Goal: Task Accomplishment & Management: Manage account settings

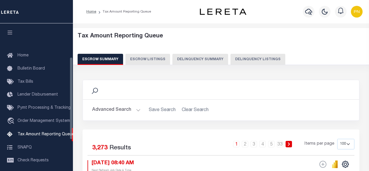
click at [248, 60] on button "Delinquency Listings" at bounding box center [258, 59] width 55 height 11
select select
select select "100"
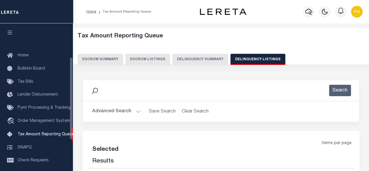
select select "100"
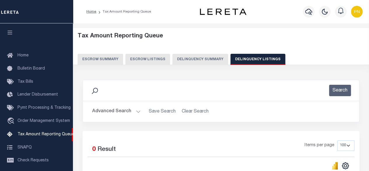
scroll to position [60, 0]
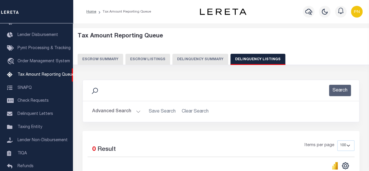
click at [127, 111] on button "Advanced Search" at bounding box center [116, 111] width 48 height 11
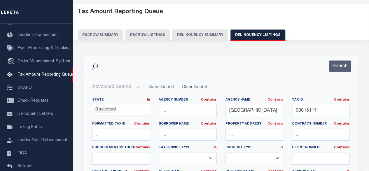
scroll to position [29, 0]
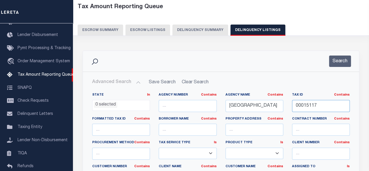
drag, startPoint x: 339, startPoint y: 104, endPoint x: 292, endPoint y: 104, distance: 47.6
click at [292, 104] on div "Tax ID Contains Contains Is 00015117" at bounding box center [321, 105] width 67 height 24
paste input "44414"
type input "00044414"
click at [341, 57] on button "Search" at bounding box center [340, 60] width 22 height 11
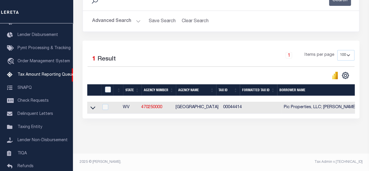
scroll to position [94, 0]
click at [91, 104] on icon at bounding box center [92, 107] width 5 height 6
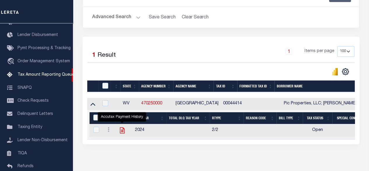
click at [121, 132] on icon "" at bounding box center [122, 130] width 8 height 8
checkbox input "true"
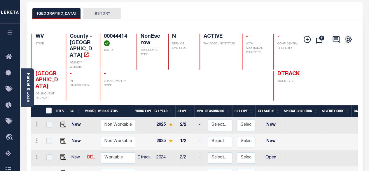
scroll to position [29, 0]
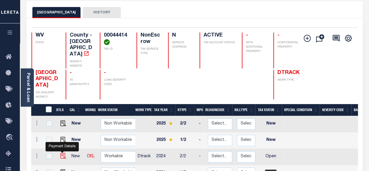
click at [62, 153] on img "" at bounding box center [63, 156] width 6 height 6
checkbox input "true"
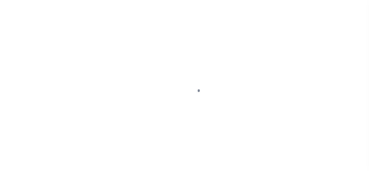
select select "OP2"
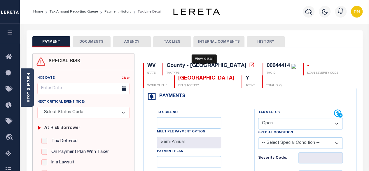
click at [249, 66] on icon at bounding box center [252, 65] width 6 height 6
click at [99, 40] on button "DOCUMENTS" at bounding box center [92, 41] width 38 height 11
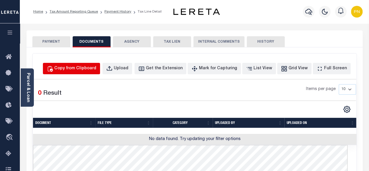
click at [92, 65] on div "Copy from Clipboard" at bounding box center [75, 68] width 42 height 6
select select "POP"
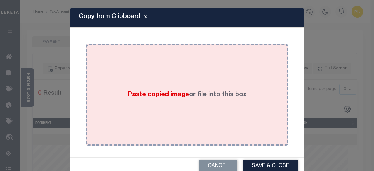
click at [165, 67] on div "Paste copied image or file into this box" at bounding box center [186, 94] width 193 height 93
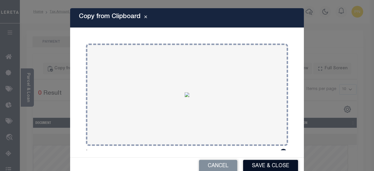
click at [252, 165] on button "Save & Close" at bounding box center [270, 166] width 55 height 13
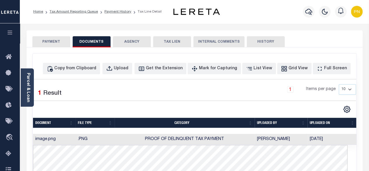
click at [53, 44] on button "PAYMENT" at bounding box center [51, 41] width 38 height 11
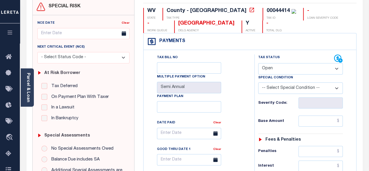
scroll to position [58, 0]
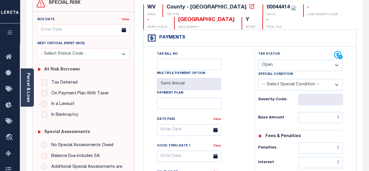
click at [312, 64] on select "- Select Status Code - Open Due/Unpaid Paid Incomplete No Tax Due Internal Refu…" at bounding box center [300, 65] width 85 height 11
select select "PYD"
click at [258, 60] on select "- Select Status Code - Open Due/Unpaid Paid Incomplete No Tax Due Internal Refu…" at bounding box center [300, 65] width 85 height 11
type input "[DATE]"
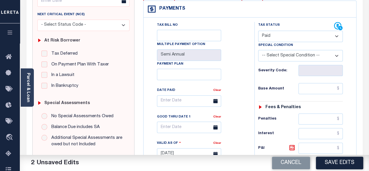
scroll to position [88, 0]
click at [342, 88] on input "text" at bounding box center [321, 88] width 44 height 11
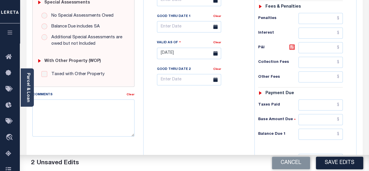
scroll to position [204, 0]
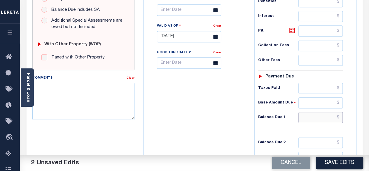
type input "$0.00"
drag, startPoint x: 340, startPoint y: 114, endPoint x: 331, endPoint y: 100, distance: 16.8
click at [340, 114] on input "text" at bounding box center [321, 117] width 44 height 11
type input "$0.00"
click at [293, 30] on icon at bounding box center [292, 31] width 4 height 4
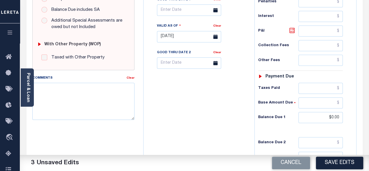
type input "$0.00"
click at [340, 162] on button "Save Edits" at bounding box center [339, 162] width 47 height 13
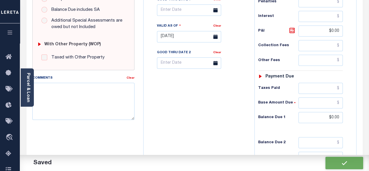
checkbox input "false"
type input "$0"
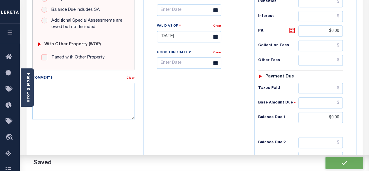
type input "$0"
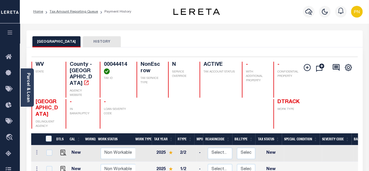
scroll to position [58, 0]
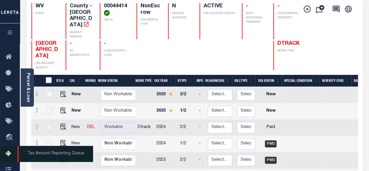
click at [11, 154] on icon at bounding box center [10, 153] width 9 height 7
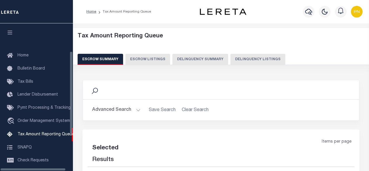
select select "100"
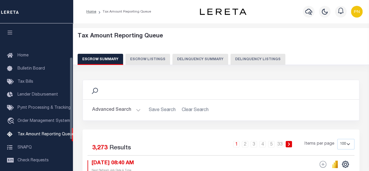
scroll to position [60, 0]
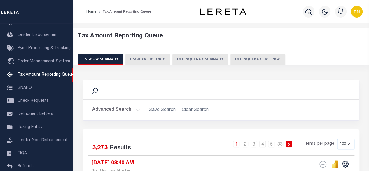
click at [241, 59] on button "Delinquency Listings" at bounding box center [258, 59] width 55 height 11
select select "100"
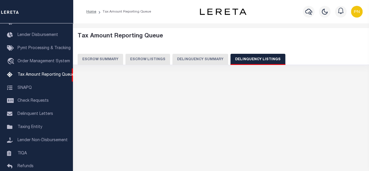
select select "100"
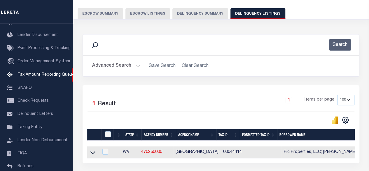
scroll to position [88, 0]
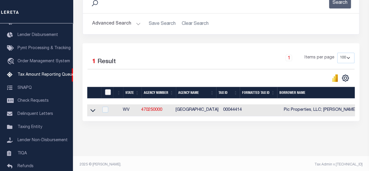
click at [109, 94] on input "checkbox" at bounding box center [108, 92] width 6 height 6
checkbox input "true"
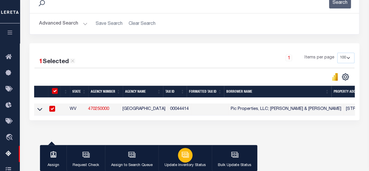
click at [198, 152] on button "Update Inventory Status" at bounding box center [184, 158] width 53 height 26
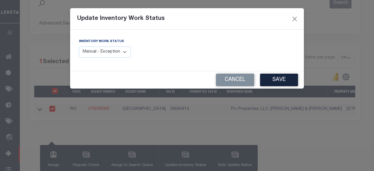
click at [122, 55] on select "Manual - Exception Pended - Awaiting Search Late Add Exception Completed" at bounding box center [105, 51] width 52 height 11
select select "4"
click at [79, 46] on select "Manual - Exception Pended - Awaiting Search Late Add Exception Completed" at bounding box center [105, 51] width 52 height 11
click at [284, 77] on button "Save" at bounding box center [279, 80] width 38 height 13
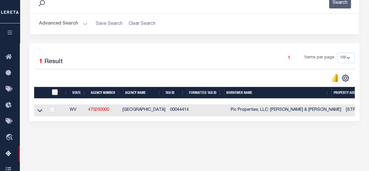
click at [57, 91] on input "checkbox" at bounding box center [55, 92] width 6 height 6
checkbox input "true"
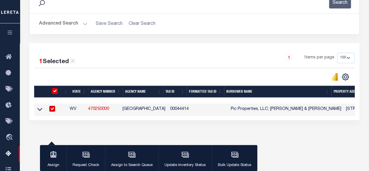
click at [74, 23] on button "Advanced Search" at bounding box center [63, 23] width 48 height 11
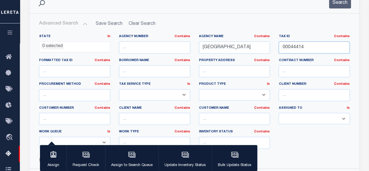
drag, startPoint x: 308, startPoint y: 46, endPoint x: 278, endPoint y: 47, distance: 31.0
click at [278, 47] on div "Tax ID Contains Contains Is 00044414" at bounding box center [314, 46] width 80 height 24
paste input "23"
type input "00044423"
click at [338, 5] on button "Search" at bounding box center [340, 2] width 22 height 11
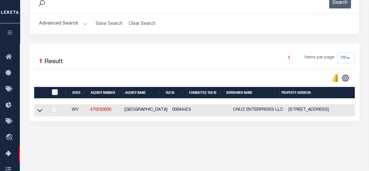
click at [42, 109] on link at bounding box center [39, 110] width 7 height 4
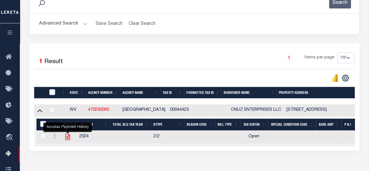
click at [67, 138] on icon "" at bounding box center [68, 137] width 8 height 8
checkbox input "true"
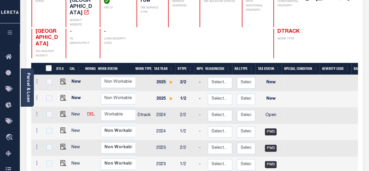
scroll to position [88, 0]
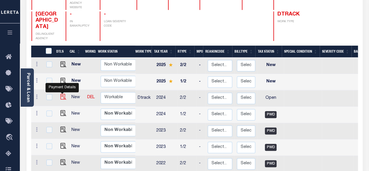
click at [62, 94] on img "" at bounding box center [63, 97] width 6 height 6
checkbox input "true"
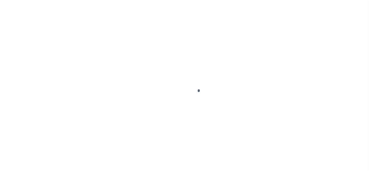
select select "OP2"
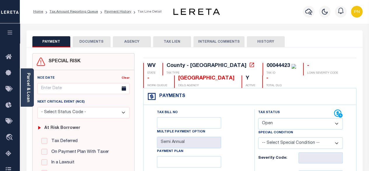
click at [94, 38] on button "DOCUMENTS" at bounding box center [92, 41] width 38 height 11
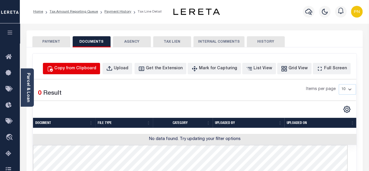
click at [90, 67] on div "Copy from Clipboard" at bounding box center [75, 68] width 42 height 6
select select "POP"
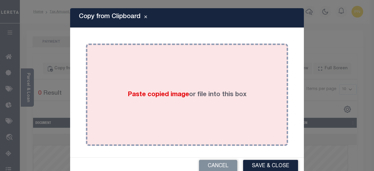
click at [187, 81] on div "Paste copied image or file into this box" at bounding box center [186, 94] width 193 height 93
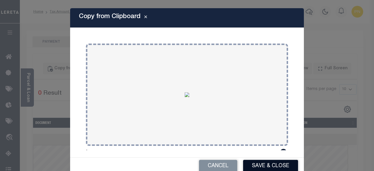
click at [253, 163] on button "Save & Close" at bounding box center [270, 166] width 55 height 13
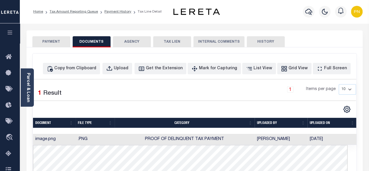
click at [49, 41] on button "PAYMENT" at bounding box center [51, 41] width 38 height 11
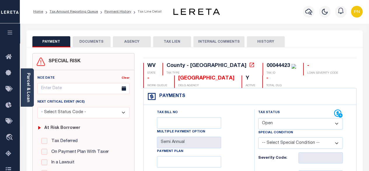
drag, startPoint x: 297, startPoint y: 122, endPoint x: 295, endPoint y: 118, distance: 4.1
click at [297, 122] on select "- Select Status Code - Open Due/Unpaid Paid Incomplete No Tax Due Internal Refu…" at bounding box center [300, 123] width 85 height 11
select select "PYD"
click at [258, 118] on select "- Select Status Code - Open Due/Unpaid Paid Incomplete No Tax Due Internal Refu…" at bounding box center [300, 123] width 85 height 11
type input "[DATE]"
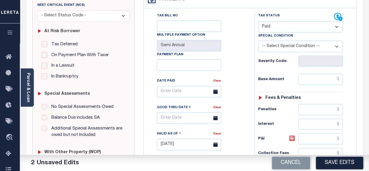
scroll to position [117, 0]
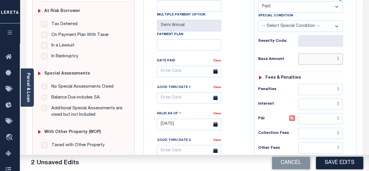
click at [341, 59] on input "text" at bounding box center [321, 58] width 44 height 11
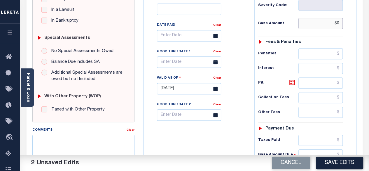
scroll to position [204, 0]
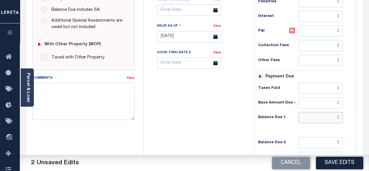
type input "$0.00"
click at [342, 117] on input "text" at bounding box center [321, 117] width 44 height 11
type input "$0.00"
click at [291, 30] on icon at bounding box center [292, 30] width 7 height 7
type input "$0.00"
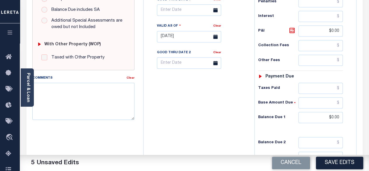
drag, startPoint x: 335, startPoint y: 165, endPoint x: 329, endPoint y: 156, distance: 10.5
click at [335, 165] on button "Save Edits" at bounding box center [339, 162] width 47 height 13
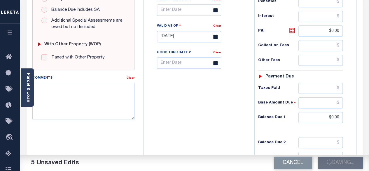
checkbox input "false"
type input "$0"
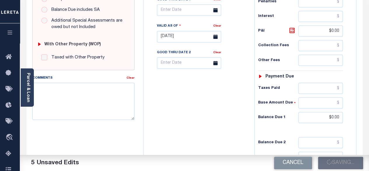
type input "$0"
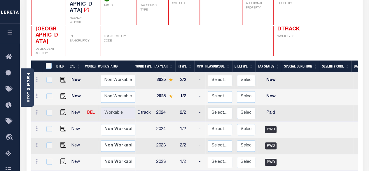
scroll to position [117, 0]
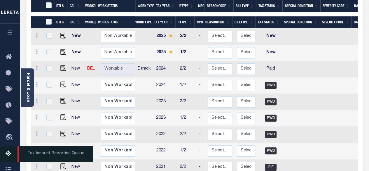
click at [7, 152] on icon at bounding box center [10, 153] width 9 height 7
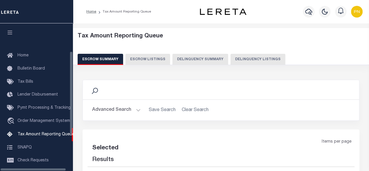
click at [252, 54] on button "Delinquency Listings" at bounding box center [258, 59] width 55 height 11
click at [252, 59] on button "Delinquency Listings" at bounding box center [258, 59] width 55 height 11
select select
select select "100"
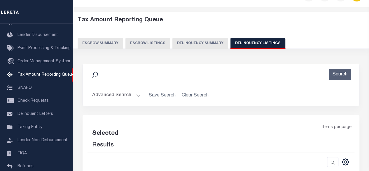
scroll to position [97, 0]
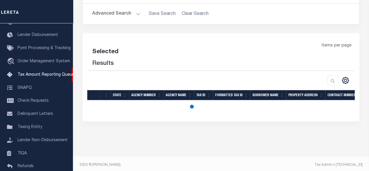
select select "100"
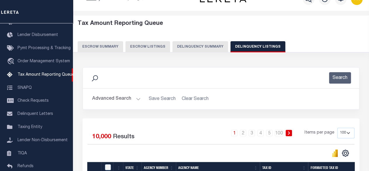
scroll to position [0, 0]
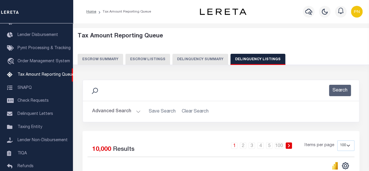
click at [130, 107] on button "Advanced Search" at bounding box center [116, 111] width 48 height 11
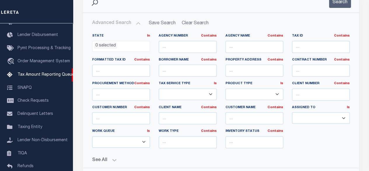
scroll to position [88, 0]
click at [316, 52] on input "text" at bounding box center [321, 47] width 58 height 12
paste input "00044433"
type input "00044433"
click at [247, 49] on input "text" at bounding box center [255, 47] width 58 height 12
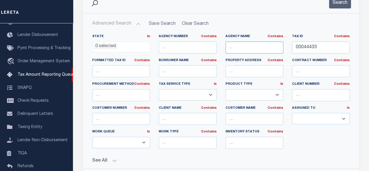
paste input "[GEOGRAPHIC_DATA]"
type input "[GEOGRAPHIC_DATA]"
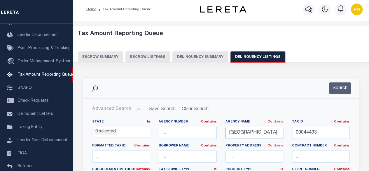
scroll to position [0, 0]
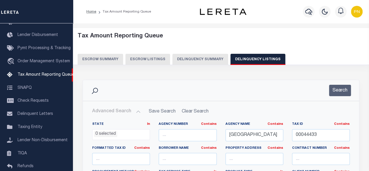
click at [244, 62] on button "Delinquency Listings" at bounding box center [258, 59] width 55 height 11
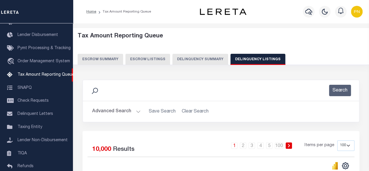
click at [260, 55] on button "Delinquency Listings" at bounding box center [258, 59] width 55 height 11
select select "100"
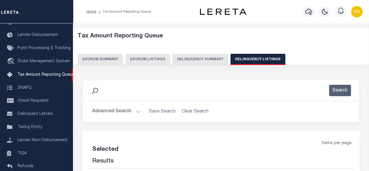
click at [123, 112] on button "Advanced Search" at bounding box center [116, 111] width 48 height 11
select select "100"
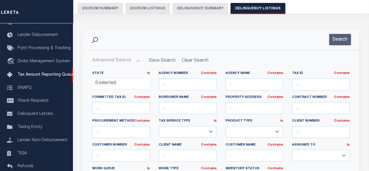
scroll to position [58, 0]
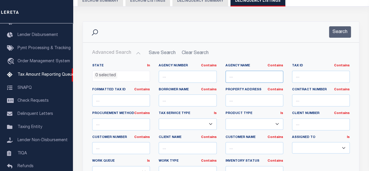
click at [259, 76] on input "text" at bounding box center [255, 77] width 58 height 12
paste input "[GEOGRAPHIC_DATA]"
type input "[GEOGRAPHIC_DATA]"
click at [321, 78] on input "text" at bounding box center [321, 77] width 58 height 12
paste input "00044433"
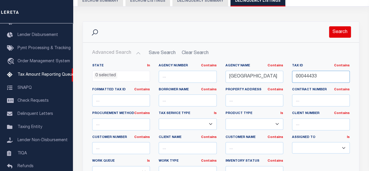
type input "00044433"
click at [339, 33] on button "Search" at bounding box center [340, 31] width 22 height 11
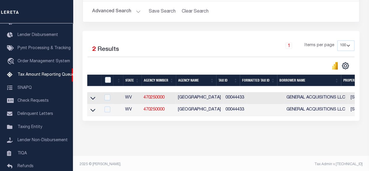
scroll to position [106, 0]
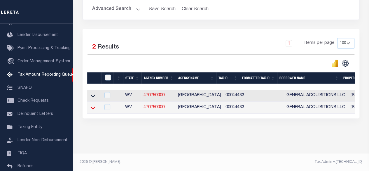
click at [92, 104] on icon at bounding box center [92, 107] width 5 height 6
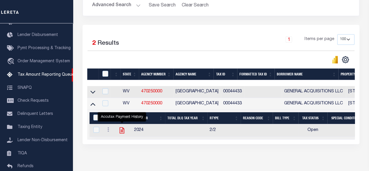
click at [122, 130] on icon "" at bounding box center [122, 130] width 8 height 8
checkbox input "true"
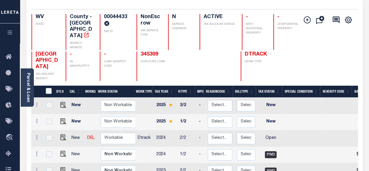
scroll to position [58, 0]
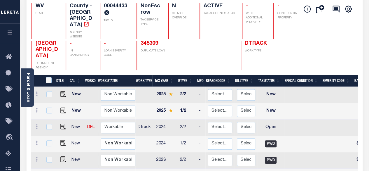
click at [63, 119] on td at bounding box center [62, 127] width 14 height 16
checkbox input "true"
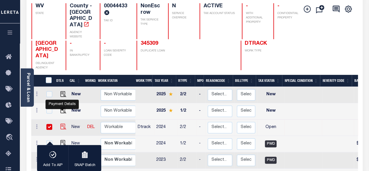
click at [60, 123] on img "" at bounding box center [63, 126] width 6 height 6
checkbox input "false"
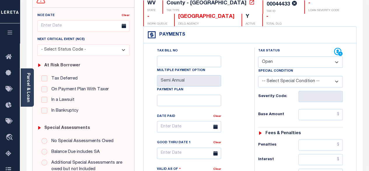
scroll to position [58, 0]
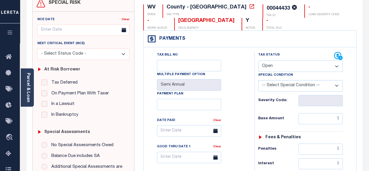
click at [323, 69] on select "- Select Status Code - Open Due/Unpaid Paid Incomplete No Tax Due Internal Refu…" at bounding box center [300, 65] width 85 height 11
select select "PYD"
click at [258, 60] on select "- Select Status Code - Open Due/Unpaid Paid Incomplete No Tax Due Internal Refu…" at bounding box center [300, 65] width 85 height 11
type input "[DATE]"
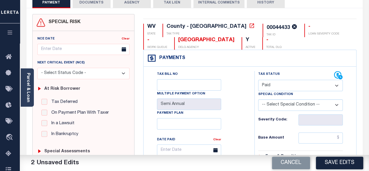
scroll to position [0, 0]
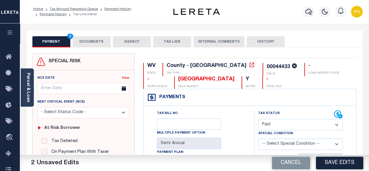
click at [90, 42] on button "DOCUMENTS" at bounding box center [92, 41] width 38 height 11
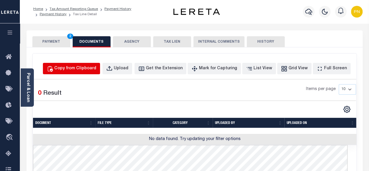
click at [87, 70] on div "Copy from Clipboard" at bounding box center [75, 68] width 42 height 6
select select "POP"
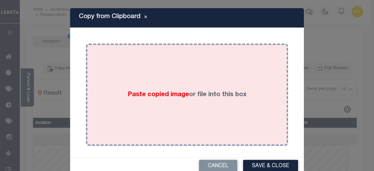
click at [150, 68] on div "Paste copied image or file into this box" at bounding box center [186, 94] width 193 height 93
click at [170, 81] on div "Paste copied image or file into this box" at bounding box center [186, 94] width 193 height 93
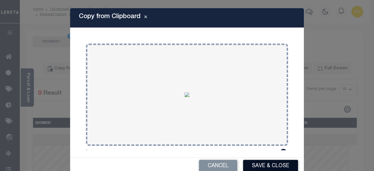
click at [260, 163] on button "Save & Close" at bounding box center [270, 166] width 55 height 13
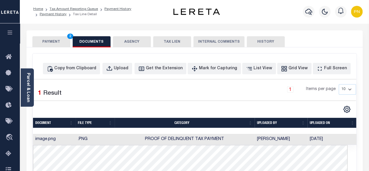
click at [55, 41] on button "PAYMENT 2" at bounding box center [51, 41] width 38 height 11
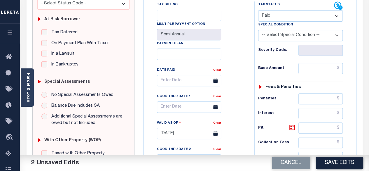
scroll to position [146, 0]
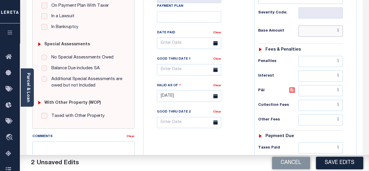
click at [340, 31] on input "text" at bounding box center [321, 30] width 44 height 11
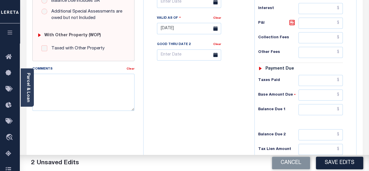
scroll to position [233, 0]
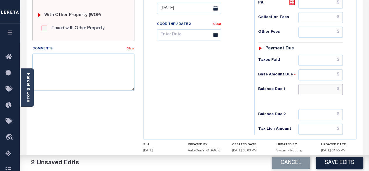
type input "$0.00"
drag, startPoint x: 342, startPoint y: 87, endPoint x: 325, endPoint y: 42, distance: 47.4
click at [342, 87] on input "text" at bounding box center [321, 89] width 44 height 11
type input "$0.00"
click at [293, 3] on icon at bounding box center [291, 2] width 5 height 5
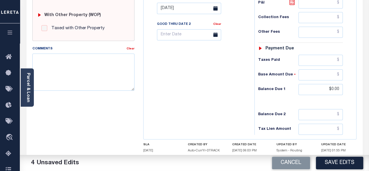
type input "$0.00"
click at [335, 163] on button "Save Edits" at bounding box center [339, 162] width 47 height 13
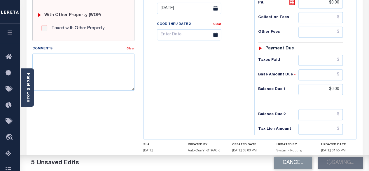
checkbox input "false"
type input "$0"
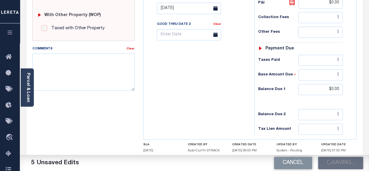
type input "$0"
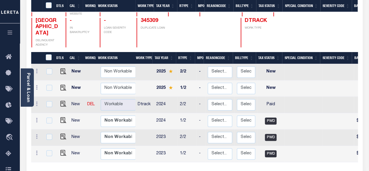
scroll to position [117, 0]
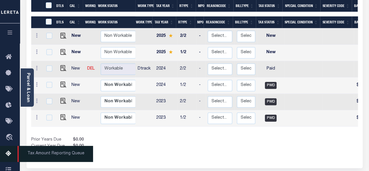
click at [6, 154] on icon at bounding box center [10, 153] width 9 height 7
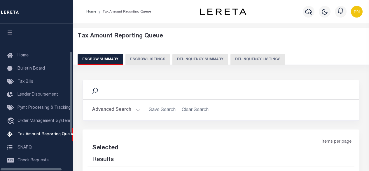
drag, startPoint x: 252, startPoint y: 60, endPoint x: 222, endPoint y: 72, distance: 32.6
click at [252, 60] on button "Delinquency Listings" at bounding box center [258, 59] width 55 height 11
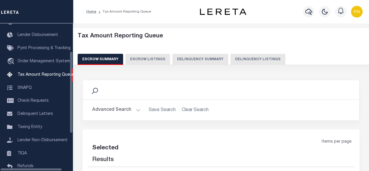
select select "100"
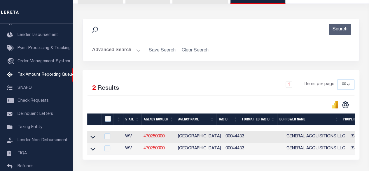
scroll to position [88, 0]
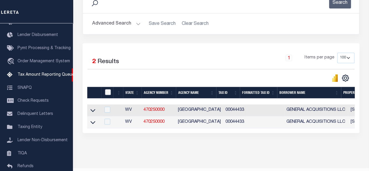
click at [108, 90] on input "checkbox" at bounding box center [108, 92] width 6 height 6
checkbox input "true"
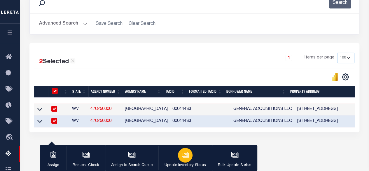
click at [190, 162] on p "Update Inventory Status" at bounding box center [185, 165] width 41 height 6
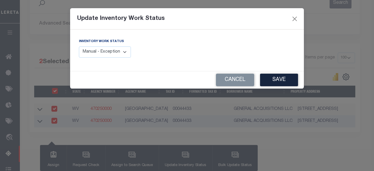
click at [107, 49] on select "Manual - Exception Pended - Awaiting Search Late Add Exception Completed" at bounding box center [105, 51] width 52 height 11
select select "4"
click at [79, 46] on select "Manual - Exception Pended - Awaiting Search Late Add Exception Completed" at bounding box center [105, 51] width 52 height 11
click at [276, 83] on button "Save" at bounding box center [279, 80] width 38 height 13
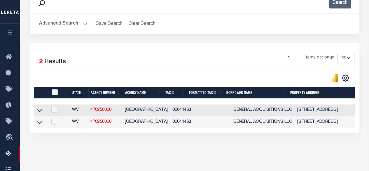
click at [81, 24] on button "Advanced Search" at bounding box center [63, 23] width 48 height 11
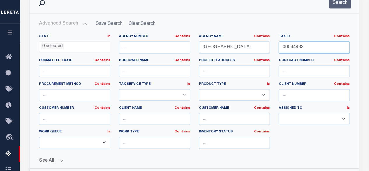
drag, startPoint x: 310, startPoint y: 46, endPoint x: 277, endPoint y: 50, distance: 33.5
click at [278, 49] on div "Tax ID Contains Contains Is 00044433" at bounding box center [314, 46] width 80 height 24
paste input "2"
type input "00044423"
click at [344, 6] on button "Search" at bounding box center [340, 2] width 22 height 11
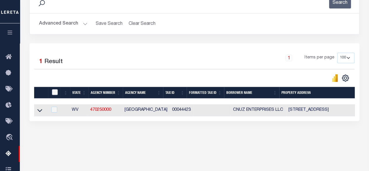
click at [53, 91] on input "checkbox" at bounding box center [55, 92] width 6 height 6
checkbox input "true"
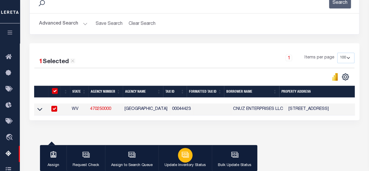
click at [182, 156] on icon "button" at bounding box center [186, 155] width 8 height 8
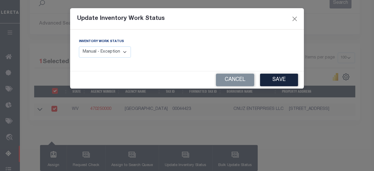
click at [121, 50] on select "Manual - Exception Pended - Awaiting Search Late Add Exception Completed" at bounding box center [105, 51] width 52 height 11
select select "4"
click at [79, 46] on select "Manual - Exception Pended - Awaiting Search Late Add Exception Completed" at bounding box center [105, 51] width 52 height 11
click at [284, 83] on button "Save" at bounding box center [279, 80] width 38 height 13
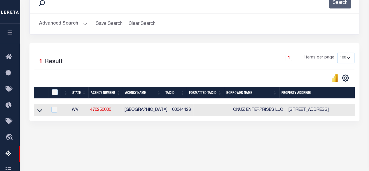
click at [80, 20] on button "Advanced Search" at bounding box center [63, 23] width 48 height 11
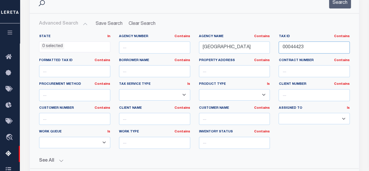
drag, startPoint x: 314, startPoint y: 48, endPoint x: 277, endPoint y: 46, distance: 36.5
click at [277, 46] on div "Tax ID Contains Contains Is 00044423" at bounding box center [314, 46] width 80 height 24
paste input "88"
type input "00044488"
click at [341, 3] on button "Search" at bounding box center [340, 2] width 22 height 11
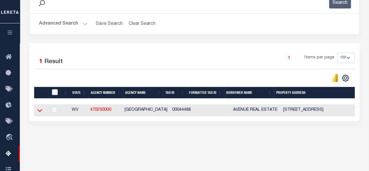
click at [39, 110] on icon at bounding box center [39, 110] width 5 height 6
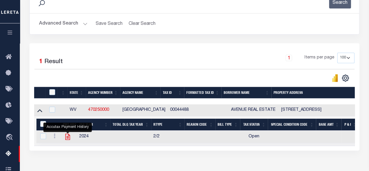
click at [67, 137] on icon "" at bounding box center [68, 137] width 8 height 8
checkbox input "true"
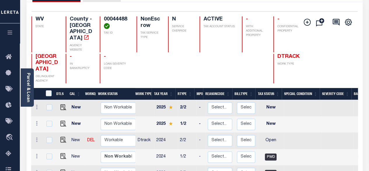
scroll to position [58, 0]
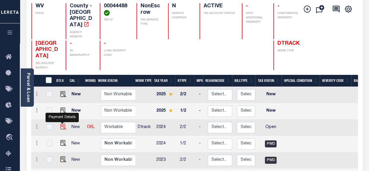
click at [62, 123] on img "" at bounding box center [63, 126] width 6 height 6
checkbox input "true"
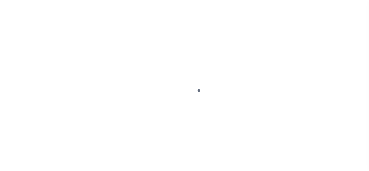
select select "OP2"
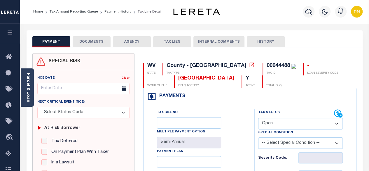
click at [102, 43] on button "DOCUMENTS" at bounding box center [92, 41] width 38 height 11
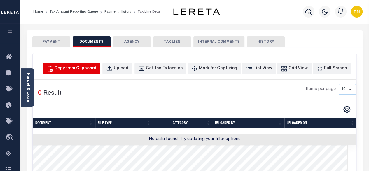
click at [88, 70] on div "Copy from Clipboard" at bounding box center [75, 68] width 42 height 6
select select "POP"
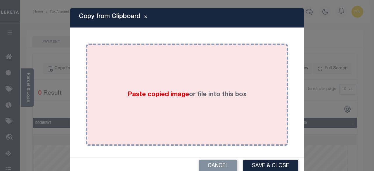
click at [179, 72] on div "Paste copied image or file into this box" at bounding box center [186, 94] width 193 height 93
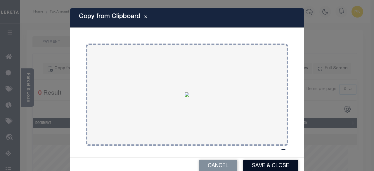
click at [264, 167] on button "Save & Close" at bounding box center [270, 166] width 55 height 13
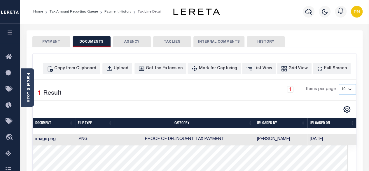
click at [53, 42] on button "PAYMENT" at bounding box center [51, 41] width 38 height 11
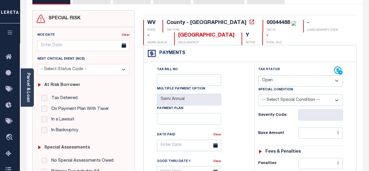
scroll to position [58, 0]
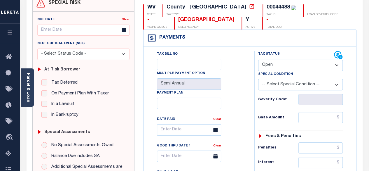
click at [334, 65] on select "- Select Status Code - Open Due/Unpaid Paid Incomplete No Tax Due Internal Refu…" at bounding box center [300, 65] width 85 height 11
select select "PYD"
click at [258, 60] on select "- Select Status Code - Open Due/Unpaid Paid Incomplete No Tax Due Internal Refu…" at bounding box center [300, 65] width 85 height 11
type input "[DATE]"
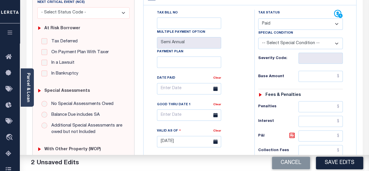
scroll to position [117, 0]
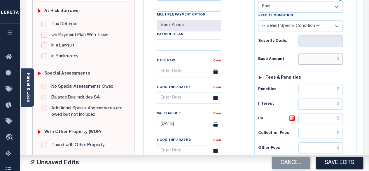
click at [341, 61] on input "text" at bounding box center [321, 58] width 44 height 11
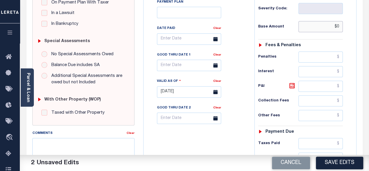
scroll to position [175, 0]
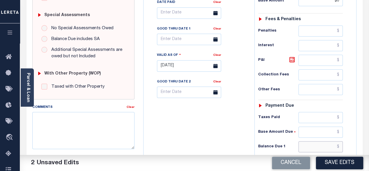
type input "$0.00"
click at [341, 143] on input "text" at bounding box center [321, 146] width 44 height 11
type input "$0.00"
click at [292, 57] on icon at bounding box center [292, 59] width 7 height 7
type input "$0.00"
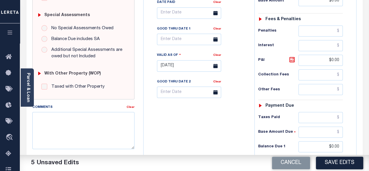
scroll to position [233, 0]
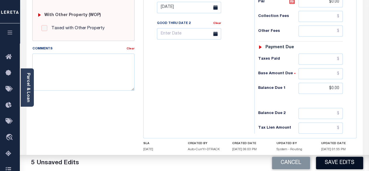
click at [334, 162] on button "Save Edits" at bounding box center [339, 162] width 47 height 13
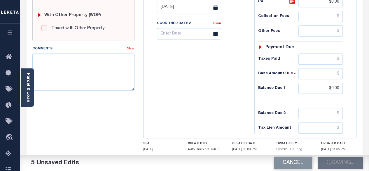
checkbox input "false"
type input "$0"
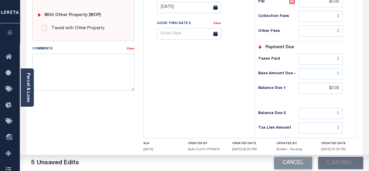
type input "$0"
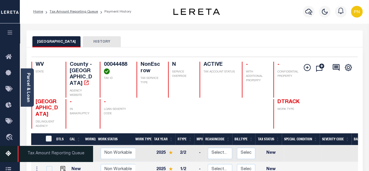
click at [9, 153] on icon at bounding box center [10, 153] width 9 height 7
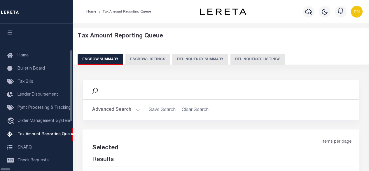
click at [231, 59] on button "Delinquency Listings" at bounding box center [258, 59] width 55 height 11
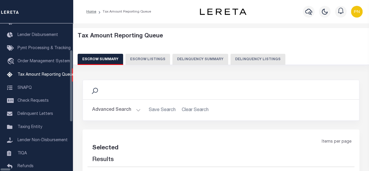
select select "100"
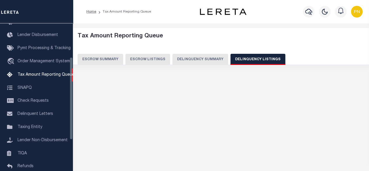
select select "100"
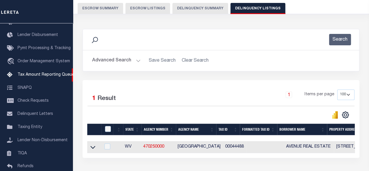
scroll to position [58, 0]
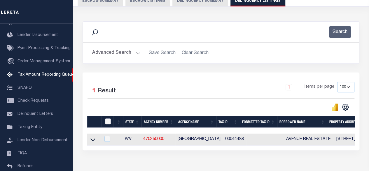
click at [107, 121] on input "checkbox" at bounding box center [108, 121] width 6 height 6
checkbox input "true"
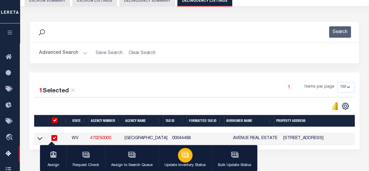
click at [188, 158] on div "button" at bounding box center [185, 155] width 15 height 15
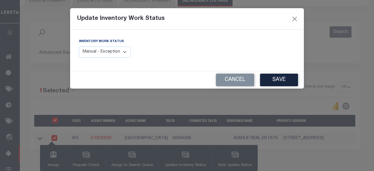
click at [112, 49] on select "Manual - Exception Pended - Awaiting Search Late Add Exception Completed" at bounding box center [105, 51] width 52 height 11
select select "4"
click at [79, 46] on select "Manual - Exception Pended - Awaiting Search Late Add Exception Completed" at bounding box center [105, 51] width 52 height 11
click at [275, 79] on button "Save" at bounding box center [279, 80] width 38 height 13
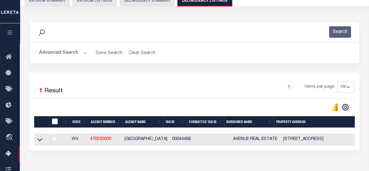
drag, startPoint x: 80, startPoint y: 52, endPoint x: 101, endPoint y: 56, distance: 21.5
click at [80, 52] on button "Advanced Search" at bounding box center [63, 52] width 48 height 11
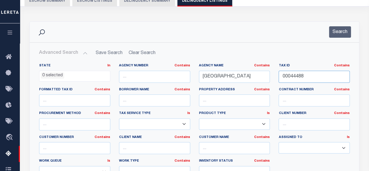
drag, startPoint x: 314, startPoint y: 77, endPoint x: 277, endPoint y: 78, distance: 37.4
click at [277, 78] on div "Tax ID Contains Contains Is 00044488" at bounding box center [314, 75] width 80 height 24
paste input "516"
type input "00044516"
click at [339, 33] on button "Search" at bounding box center [340, 31] width 22 height 11
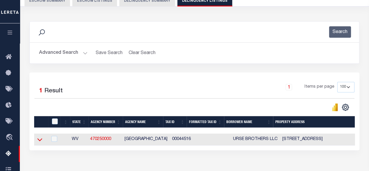
click at [40, 139] on icon at bounding box center [39, 139] width 5 height 6
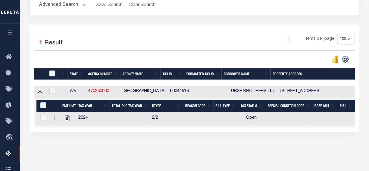
scroll to position [117, 0]
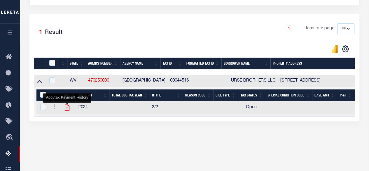
click at [69, 108] on icon "" at bounding box center [67, 107] width 5 height 6
checkbox input "true"
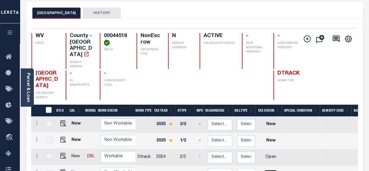
scroll to position [29, 0]
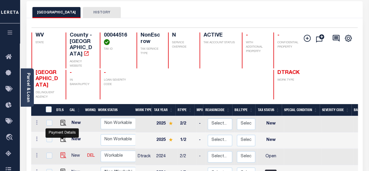
click at [64, 152] on img "" at bounding box center [63, 155] width 6 height 6
checkbox input "true"
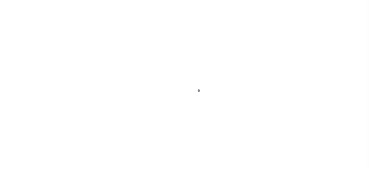
select select "OP2"
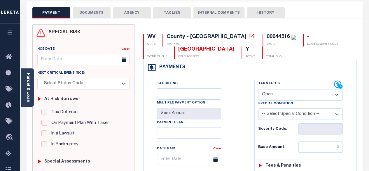
scroll to position [29, 0]
click at [91, 14] on button "DOCUMENTS" at bounding box center [92, 12] width 38 height 11
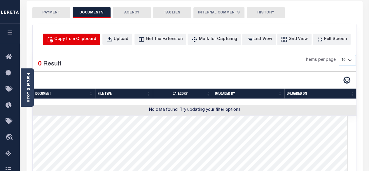
click at [92, 41] on div "Copy from Clipboard" at bounding box center [75, 39] width 42 height 6
select select "POP"
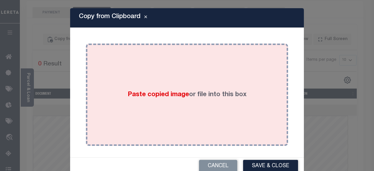
click at [140, 64] on div "Paste copied image or file into this box" at bounding box center [186, 94] width 193 height 93
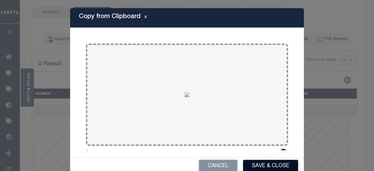
click at [248, 162] on button "Save & Close" at bounding box center [270, 166] width 55 height 13
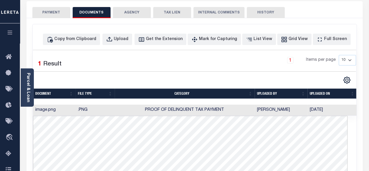
click at [45, 14] on button "PAYMENT" at bounding box center [51, 12] width 38 height 11
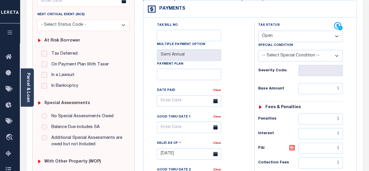
scroll to position [88, 0]
click at [304, 37] on select "- Select Status Code - Open Due/Unpaid Paid Incomplete No Tax Due Internal Refu…" at bounding box center [300, 35] width 85 height 11
select select "PYD"
click at [258, 30] on select "- Select Status Code - Open Due/Unpaid Paid Incomplete No Tax Due Internal Refu…" at bounding box center [300, 35] width 85 height 11
type input "[DATE]"
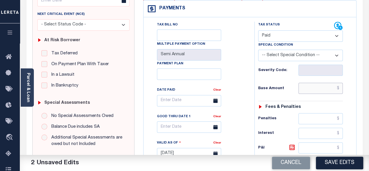
click at [343, 87] on input "text" at bounding box center [321, 88] width 44 height 11
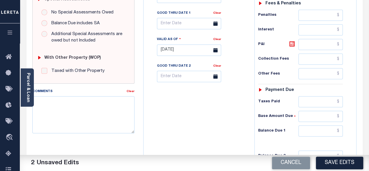
scroll to position [204, 0]
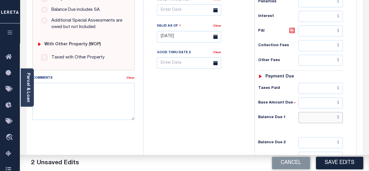
type input "$0.00"
click at [341, 115] on input "text" at bounding box center [321, 117] width 44 height 11
type input "$0.00"
click at [290, 30] on icon at bounding box center [292, 30] width 7 height 7
type input "$0.00"
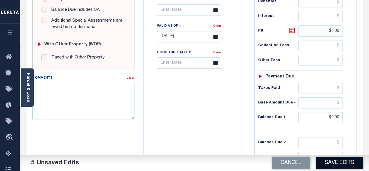
click at [339, 166] on button "Save Edits" at bounding box center [339, 162] width 47 height 13
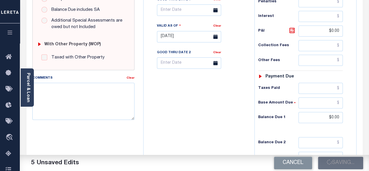
checkbox input "false"
type input "$0"
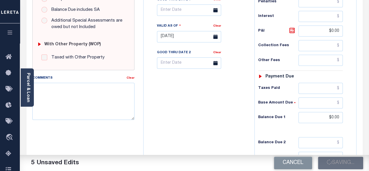
type input "$0"
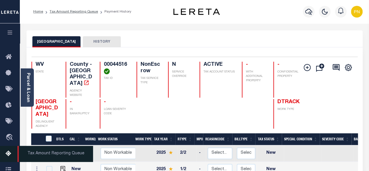
click at [9, 157] on icon at bounding box center [10, 153] width 9 height 7
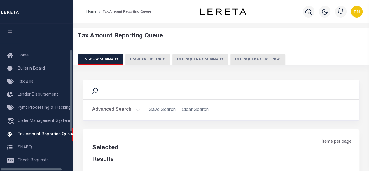
click at [248, 62] on button "Delinquency Listings" at bounding box center [258, 59] width 55 height 11
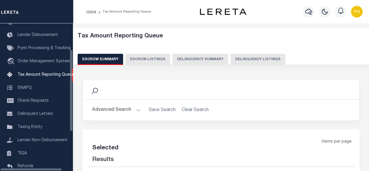
select select "100"
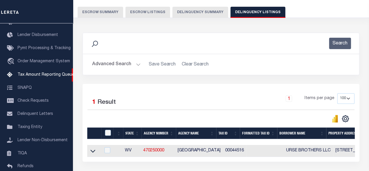
scroll to position [58, 0]
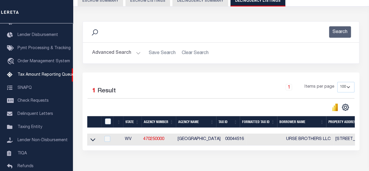
click at [104, 120] on div at bounding box center [109, 121] width 10 height 6
click at [108, 123] on input "checkbox" at bounding box center [108, 121] width 6 height 6
checkbox input "true"
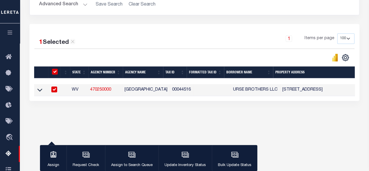
scroll to position [117, 0]
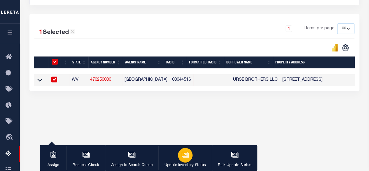
click at [184, 150] on div "button" at bounding box center [185, 155] width 15 height 15
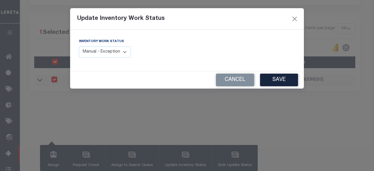
drag, startPoint x: 114, startPoint y: 52, endPoint x: 114, endPoint y: 56, distance: 4.7
click at [114, 52] on select "Manual - Exception Pended - Awaiting Search Late Add Exception Completed" at bounding box center [105, 51] width 52 height 11
select select "4"
click at [79, 46] on select "Manual - Exception Pended - Awaiting Search Late Add Exception Completed" at bounding box center [105, 51] width 52 height 11
click at [275, 83] on button "Save" at bounding box center [279, 80] width 38 height 13
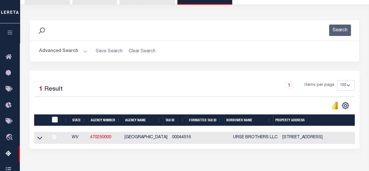
scroll to position [58, 0]
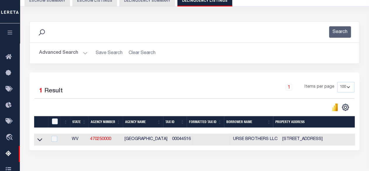
click at [81, 53] on button "Advanced Search" at bounding box center [63, 52] width 48 height 11
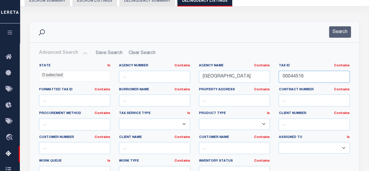
drag, startPoint x: 310, startPoint y: 80, endPoint x: 264, endPoint y: 73, distance: 46.0
click at [264, 73] on div "State In In AK AL AR AZ CA CO CT DC DE FL GA GU HI IA ID IL IN KS KY LA MA MD M…" at bounding box center [195, 122] width 320 height 119
paste input "7"
type input "00044517"
click at [337, 31] on button "Search" at bounding box center [340, 31] width 22 height 11
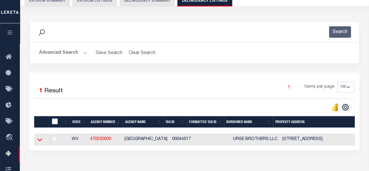
click at [41, 139] on icon at bounding box center [39, 139] width 5 height 3
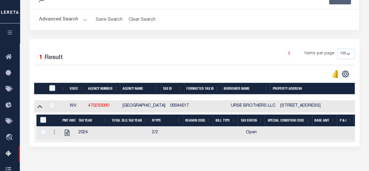
scroll to position [117, 0]
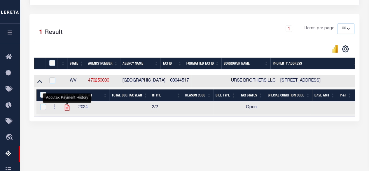
click at [68, 107] on icon "" at bounding box center [67, 108] width 8 height 8
checkbox input "true"
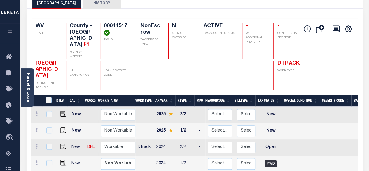
scroll to position [58, 0]
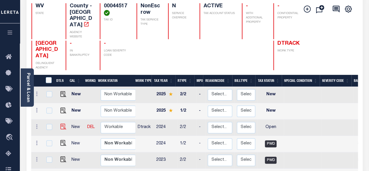
click at [63, 119] on td at bounding box center [62, 127] width 14 height 16
checkbox input "true"
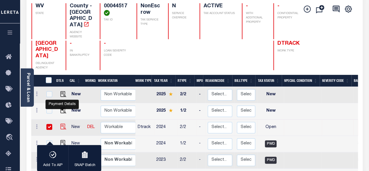
click at [60, 123] on img "" at bounding box center [63, 126] width 6 height 6
checkbox input "false"
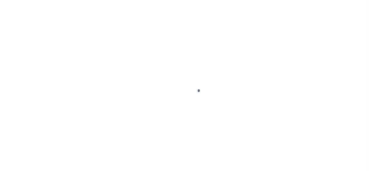
select select "OP2"
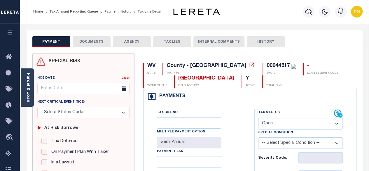
click at [97, 41] on button "DOCUMENTS" at bounding box center [92, 41] width 38 height 11
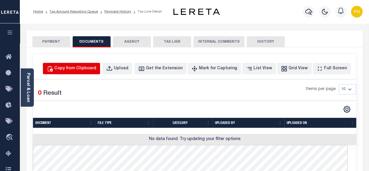
click at [96, 68] on div "Copy from Clipboard" at bounding box center [75, 68] width 42 height 6
select select "POP"
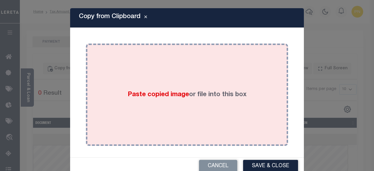
click at [180, 63] on div "Paste copied image or file into this box" at bounding box center [186, 94] width 193 height 93
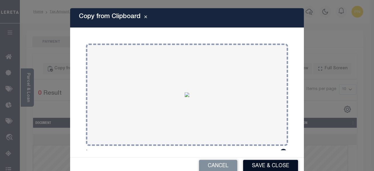
click at [249, 164] on button "Save & Close" at bounding box center [270, 166] width 55 height 13
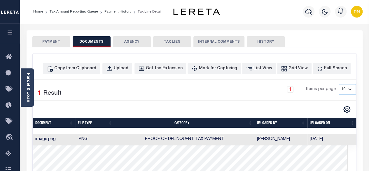
click at [44, 43] on button "PAYMENT" at bounding box center [51, 41] width 38 height 11
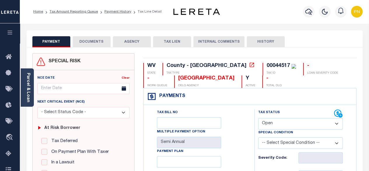
click at [306, 125] on select "- Select Status Code - Open Due/Unpaid Paid Incomplete No Tax Due Internal Refu…" at bounding box center [300, 123] width 85 height 11
select select "PYD"
click at [258, 118] on select "- Select Status Code - Open Due/Unpaid Paid Incomplete No Tax Due Internal Refu…" at bounding box center [300, 123] width 85 height 11
type input "[DATE]"
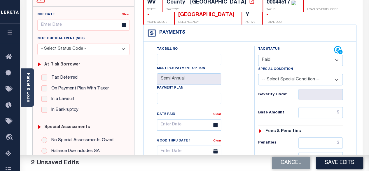
scroll to position [88, 0]
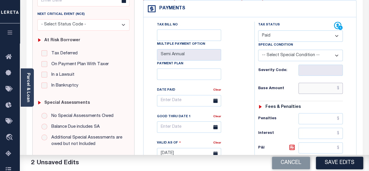
click at [340, 85] on input "text" at bounding box center [321, 88] width 44 height 11
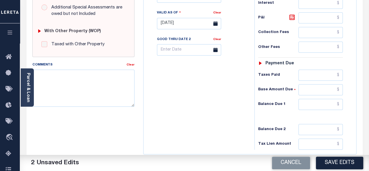
scroll to position [233, 0]
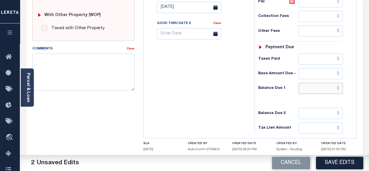
type input "$0.00"
click at [341, 85] on input "text" at bounding box center [321, 88] width 44 height 11
type input "$0.00"
click at [292, 3] on icon at bounding box center [291, 1] width 5 height 5
type input "$0.00"
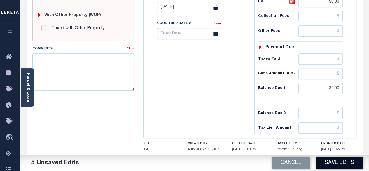
click at [347, 164] on button "Save Edits" at bounding box center [339, 162] width 47 height 13
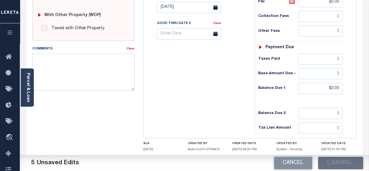
checkbox input "false"
type input "$0"
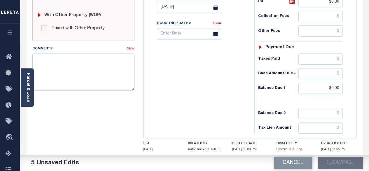
type input "$0"
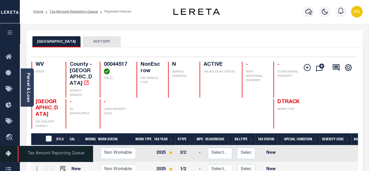
click at [8, 156] on icon at bounding box center [10, 153] width 9 height 7
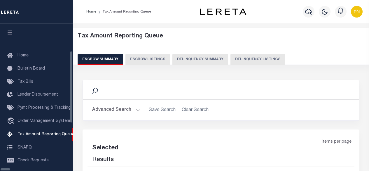
click at [231, 61] on button "Delinquency Listings" at bounding box center [258, 59] width 55 height 11
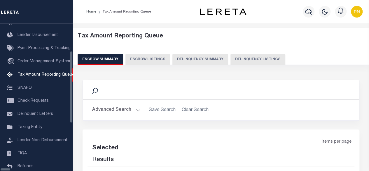
select select "100"
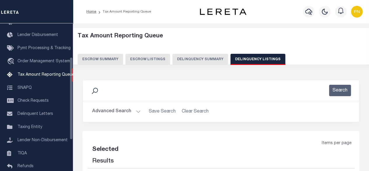
select select "100"
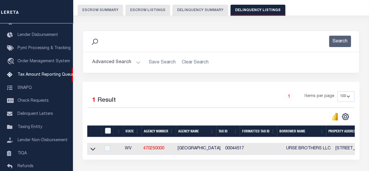
scroll to position [88, 0]
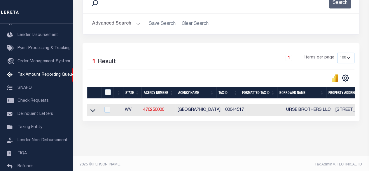
click at [111, 91] on div at bounding box center [109, 92] width 10 height 6
click at [107, 91] on input "checkbox" at bounding box center [108, 92] width 6 height 6
checkbox input "true"
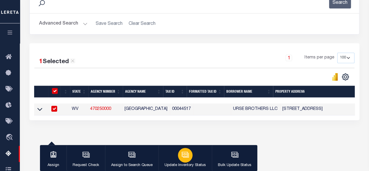
click at [191, 153] on button "Update Inventory Status" at bounding box center [184, 158] width 53 height 26
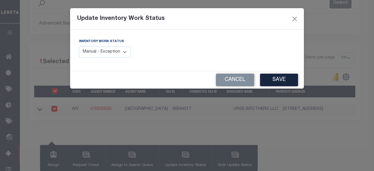
click at [117, 50] on select "Manual - Exception Pended - Awaiting Search Late Add Exception Completed" at bounding box center [105, 51] width 52 height 11
select select "4"
click at [79, 46] on select "Manual - Exception Pended - Awaiting Search Late Add Exception Completed" at bounding box center [105, 51] width 52 height 11
click at [287, 84] on button "Save" at bounding box center [279, 80] width 38 height 13
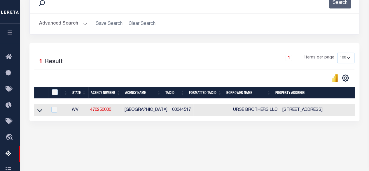
click at [73, 22] on button "Advanced Search" at bounding box center [63, 23] width 48 height 11
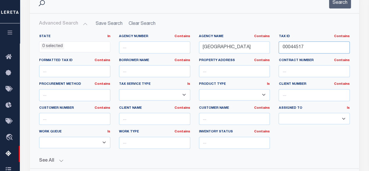
drag, startPoint x: 314, startPoint y: 49, endPoint x: 277, endPoint y: 48, distance: 37.1
click at [277, 48] on div "Tax ID Contains Contains Is 00044517" at bounding box center [314, 46] width 80 height 24
paste input "5281"
type input "00045281"
click at [345, 3] on button "Search" at bounding box center [340, 2] width 22 height 11
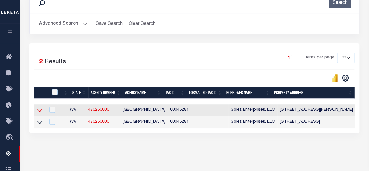
click at [40, 110] on icon at bounding box center [39, 110] width 5 height 6
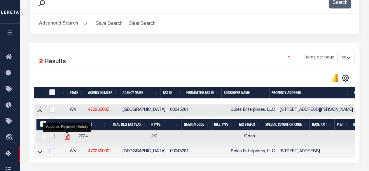
click at [67, 139] on icon "" at bounding box center [67, 137] width 8 height 8
checkbox input "true"
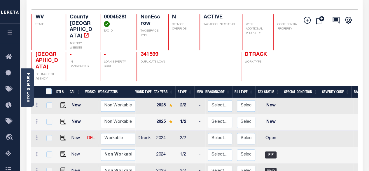
scroll to position [58, 0]
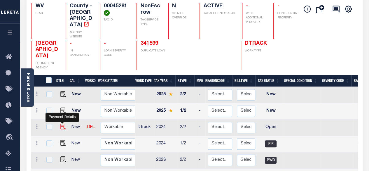
click at [64, 123] on img "" at bounding box center [63, 126] width 6 height 6
checkbox input "true"
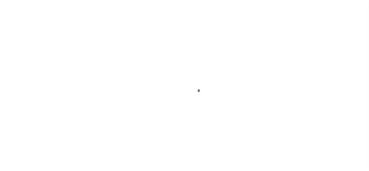
select select "OP2"
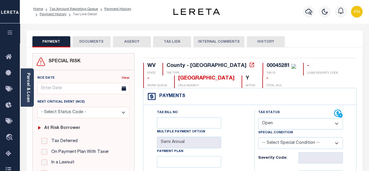
click at [100, 43] on button "DOCUMENTS" at bounding box center [92, 41] width 38 height 11
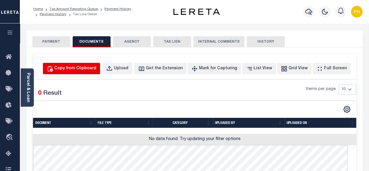
click at [92, 72] on button "Copy from Clipboard" at bounding box center [71, 68] width 57 height 11
select select "POP"
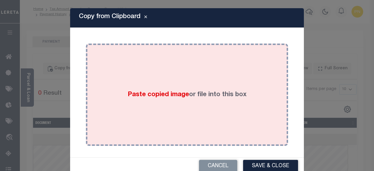
click at [159, 85] on div "Paste copied image or file into this box" at bounding box center [186, 94] width 193 height 93
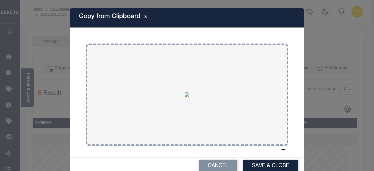
click at [252, 167] on button "Save & Close" at bounding box center [270, 166] width 55 height 13
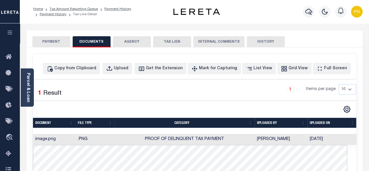
click at [57, 42] on button "PAYMENT" at bounding box center [51, 41] width 38 height 11
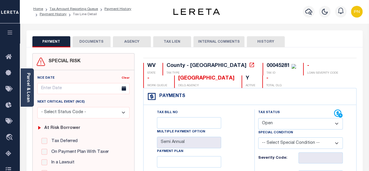
click at [322, 120] on select "- Select Status Code - Open Due/Unpaid Paid Incomplete No Tax Due Internal Refu…" at bounding box center [300, 123] width 85 height 11
select select "PYD"
click at [258, 118] on select "- Select Status Code - Open Due/Unpaid Paid Incomplete No Tax Due Internal Refu…" at bounding box center [300, 123] width 85 height 11
type input "[DATE]"
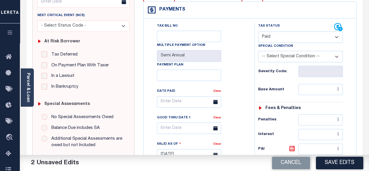
scroll to position [88, 0]
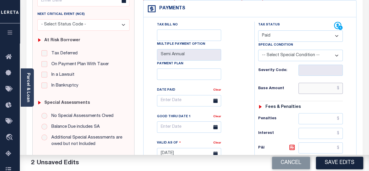
click at [339, 89] on input "text" at bounding box center [321, 88] width 44 height 11
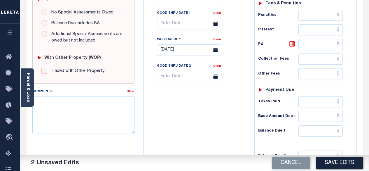
scroll to position [204, 0]
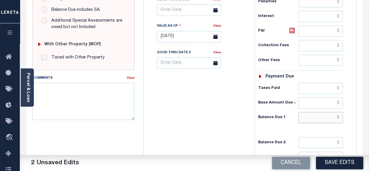
type input "$0.00"
click at [340, 115] on input "text" at bounding box center [321, 117] width 44 height 11
click at [290, 32] on icon at bounding box center [292, 30] width 7 height 7
click at [290, 28] on icon at bounding box center [291, 30] width 5 height 5
click at [339, 116] on input "text" at bounding box center [321, 117] width 44 height 11
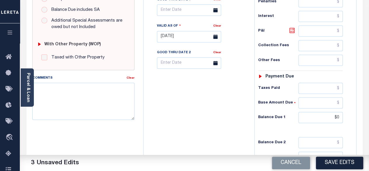
type input "$0.00"
click at [291, 32] on icon at bounding box center [291, 30] width 5 height 5
type input "$0.00"
click at [342, 163] on button "Save Edits" at bounding box center [339, 162] width 47 height 13
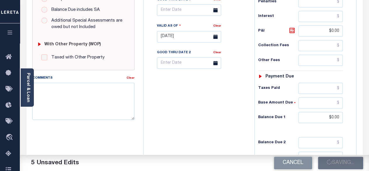
checkbox input "false"
type input "$0"
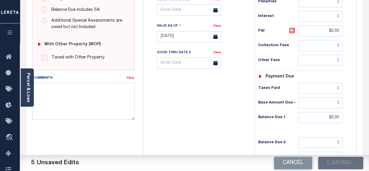
type input "$0"
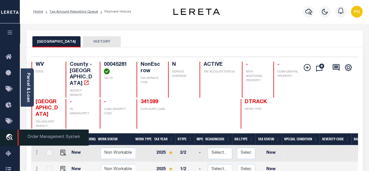
drag, startPoint x: 8, startPoint y: 155, endPoint x: 11, endPoint y: 140, distance: 15.8
click at [8, 156] on icon at bounding box center [10, 153] width 9 height 7
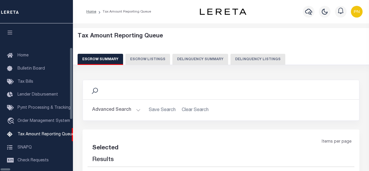
click at [231, 64] on button "Delinquency Listings" at bounding box center [258, 59] width 55 height 11
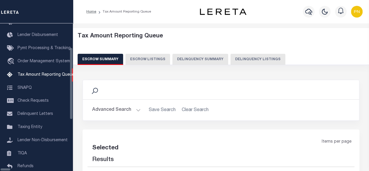
select select "100"
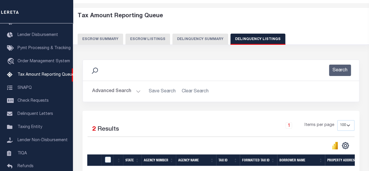
scroll to position [58, 0]
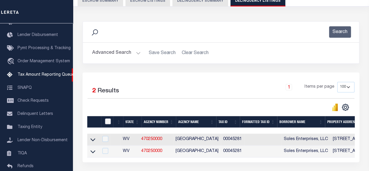
click at [107, 121] on input "checkbox" at bounding box center [108, 121] width 6 height 6
checkbox input "true"
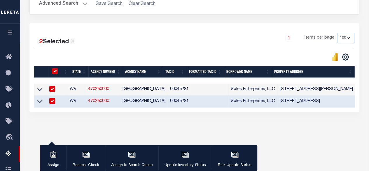
scroll to position [117, 0]
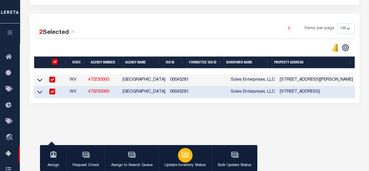
click at [190, 154] on div "button" at bounding box center [185, 155] width 15 height 15
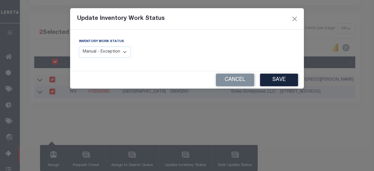
drag, startPoint x: 96, startPoint y: 53, endPoint x: 104, endPoint y: 57, distance: 9.0
click at [97, 53] on select "Manual - Exception Pended - Awaiting Search Late Add Exception Completed" at bounding box center [105, 51] width 52 height 11
select select "4"
click at [79, 46] on select "Manual - Exception Pended - Awaiting Search Late Add Exception Completed" at bounding box center [105, 51] width 52 height 11
click at [273, 83] on button "Save" at bounding box center [279, 80] width 38 height 13
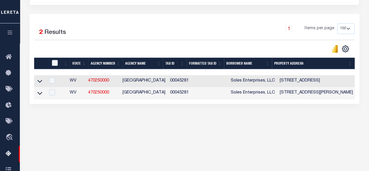
scroll to position [58, 0]
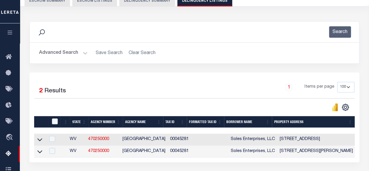
click at [79, 55] on button "Advanced Search" at bounding box center [63, 52] width 48 height 11
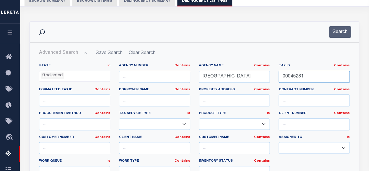
drag, startPoint x: 316, startPoint y: 77, endPoint x: 259, endPoint y: 78, distance: 57.5
click at [259, 78] on div "State In In AK AL AR AZ CA CO CT DC DE FL GA GU HI IA ID IL IN KS KY LA MA MD M…" at bounding box center [195, 122] width 320 height 119
paste input "4"
type input "00045284"
click at [339, 32] on button "Search" at bounding box center [340, 31] width 22 height 11
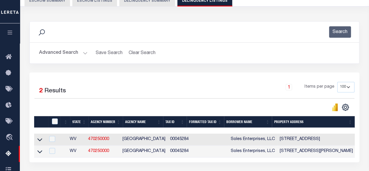
click at [43, 137] on link at bounding box center [39, 139] width 7 height 4
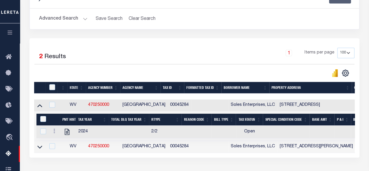
scroll to position [117, 0]
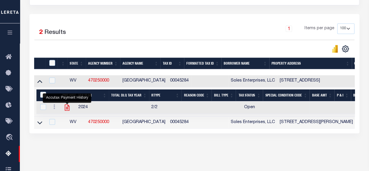
click at [67, 109] on icon "" at bounding box center [67, 108] width 8 height 8
checkbox input "true"
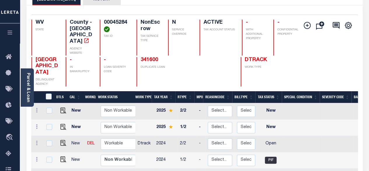
scroll to position [58, 0]
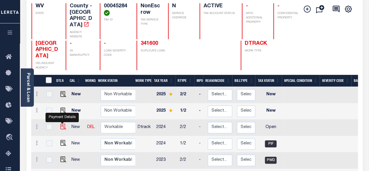
click at [60, 123] on img "" at bounding box center [63, 126] width 6 height 6
checkbox input "true"
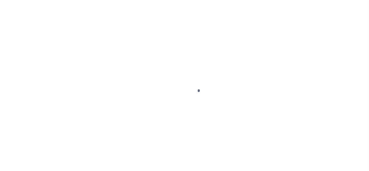
select select "OP2"
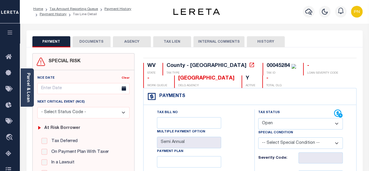
click at [87, 39] on button "DOCUMENTS" at bounding box center [92, 41] width 38 height 11
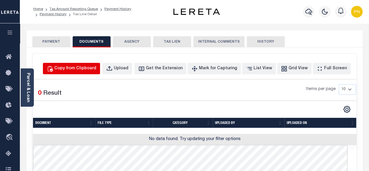
click at [83, 66] on div "Copy from Clipboard" at bounding box center [75, 68] width 42 height 6
select select "POP"
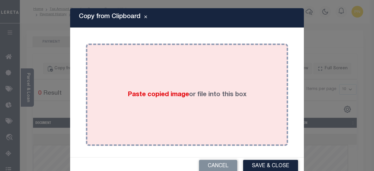
click at [138, 60] on div "Paste copied image or file into this box" at bounding box center [186, 94] width 193 height 93
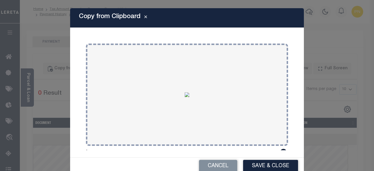
drag, startPoint x: 257, startPoint y: 164, endPoint x: 254, endPoint y: 159, distance: 5.6
click at [257, 164] on button "Save & Close" at bounding box center [270, 166] width 55 height 13
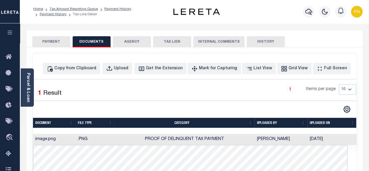
click at [53, 38] on button "PAYMENT" at bounding box center [51, 41] width 38 height 11
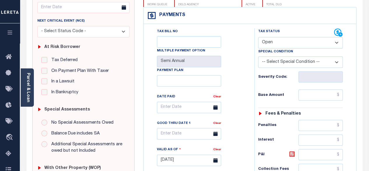
scroll to position [88, 0]
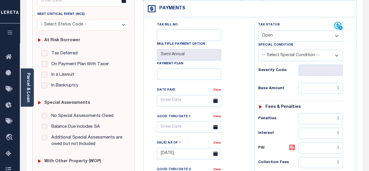
click at [299, 35] on select "- Select Status Code - Open Due/Unpaid Paid Incomplete No Tax Due Internal Refu…" at bounding box center [300, 35] width 85 height 11
select select "PYD"
click at [258, 30] on select "- Select Status Code - Open Due/Unpaid Paid Incomplete No Tax Due Internal Refu…" at bounding box center [300, 35] width 85 height 11
type input "[DATE]"
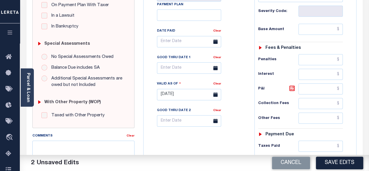
scroll to position [146, 0]
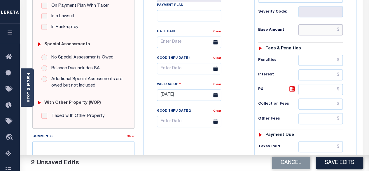
click at [341, 28] on input "text" at bounding box center [321, 29] width 44 height 11
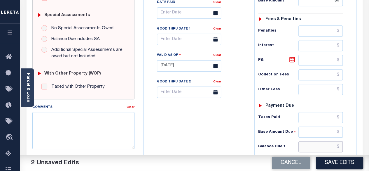
type input "$0.00"
click at [341, 144] on input "text" at bounding box center [321, 146] width 44 height 11
type input "$0.00"
click at [293, 60] on icon at bounding box center [292, 60] width 4 height 4
type input "$0.00"
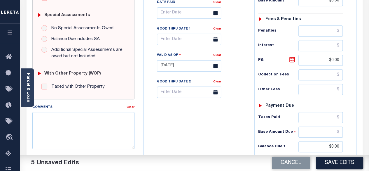
click at [349, 159] on button "Save Edits" at bounding box center [339, 162] width 47 height 13
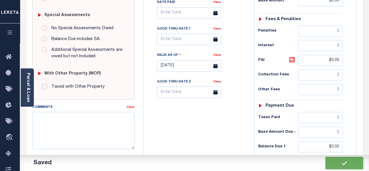
checkbox input "false"
type input "$0"
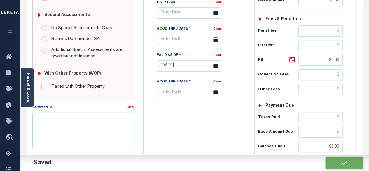
type input "$0"
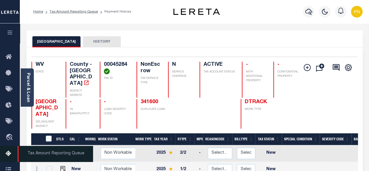
click at [12, 154] on icon at bounding box center [10, 153] width 9 height 7
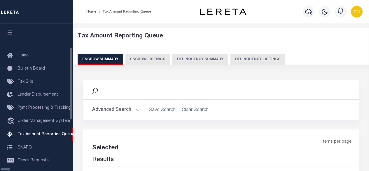
select select "100"
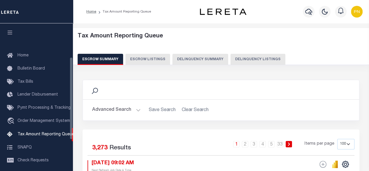
scroll to position [60, 0]
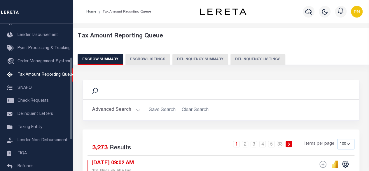
click at [231, 62] on button "Delinquency Listings" at bounding box center [258, 59] width 55 height 11
select select "100"
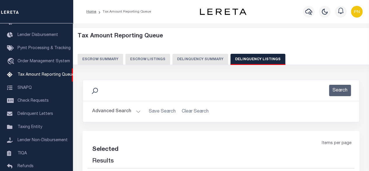
select select "100"
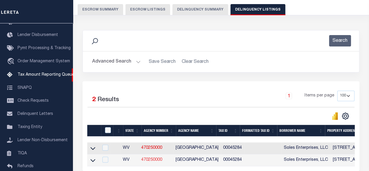
scroll to position [88, 0]
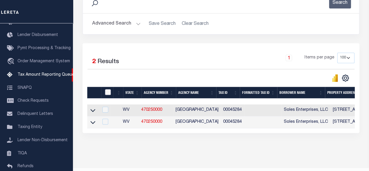
click at [109, 91] on input "checkbox" at bounding box center [108, 92] width 6 height 6
checkbox input "true"
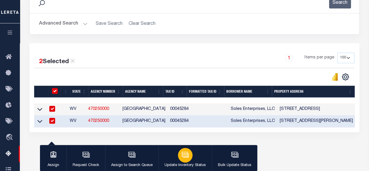
click at [194, 162] on button "Update Inventory Status" at bounding box center [184, 158] width 53 height 26
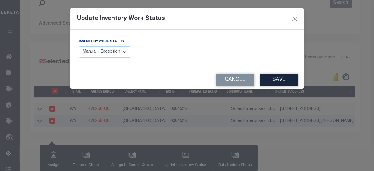
click at [120, 49] on select "Manual - Exception Pended - Awaiting Search Late Add Exception Completed" at bounding box center [105, 51] width 52 height 11
select select "4"
click at [79, 46] on select "Manual - Exception Pended - Awaiting Search Late Add Exception Completed" at bounding box center [105, 51] width 52 height 11
click at [277, 84] on button "Save" at bounding box center [279, 80] width 38 height 13
